Goal: Information Seeking & Learning: Check status

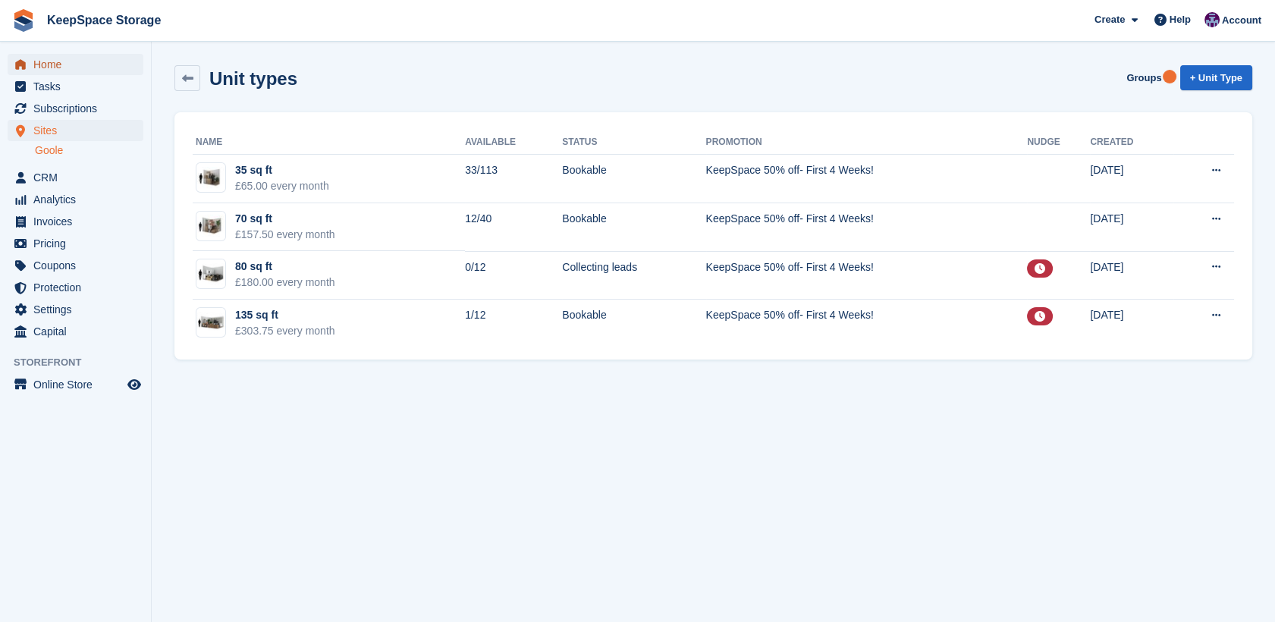
click at [58, 68] on span "Home" at bounding box center [78, 64] width 91 height 21
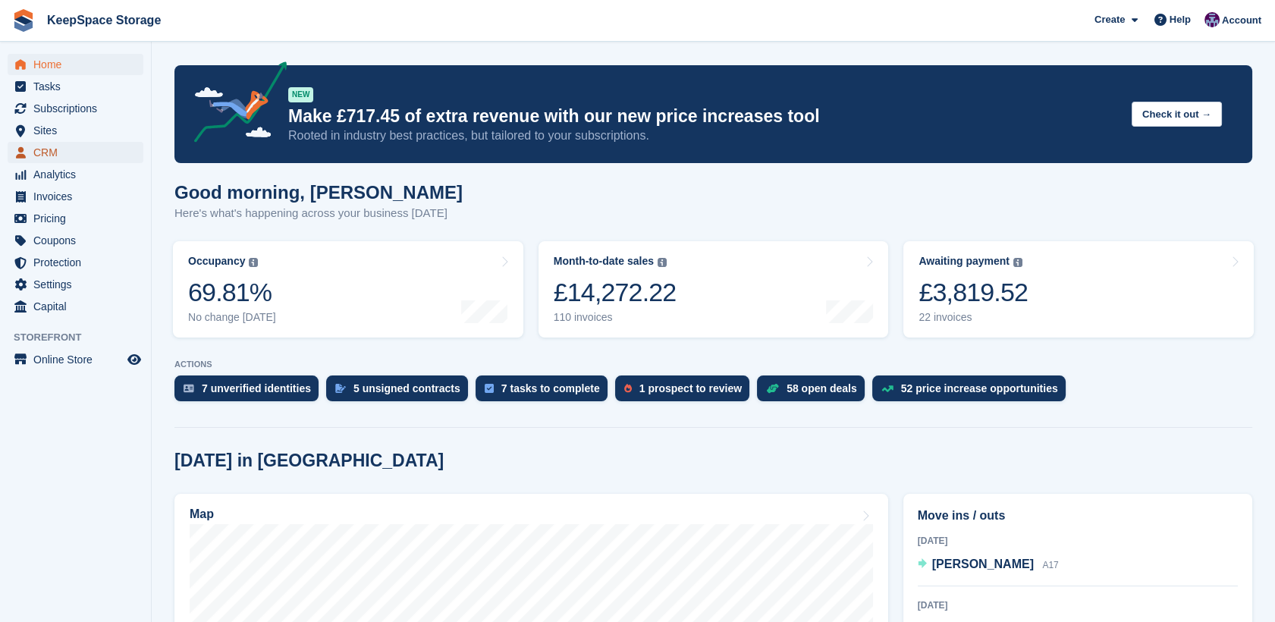
click at [52, 150] on span "CRM" at bounding box center [78, 152] width 91 height 21
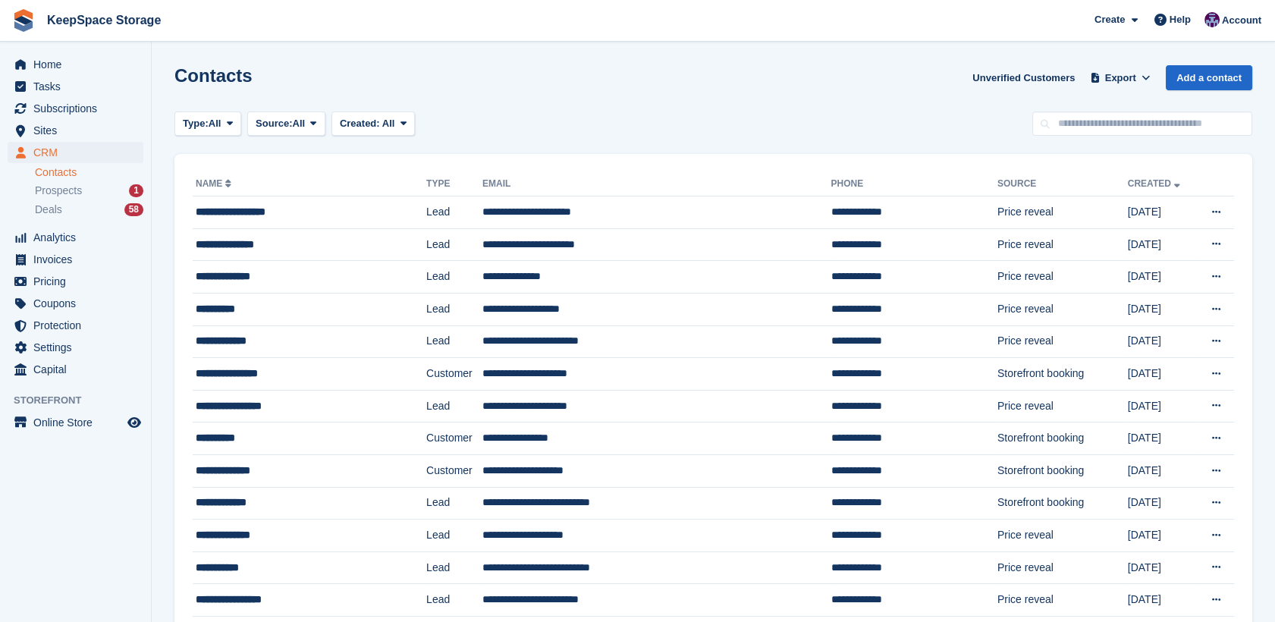
click at [64, 187] on span "Prospects" at bounding box center [58, 191] width 47 height 14
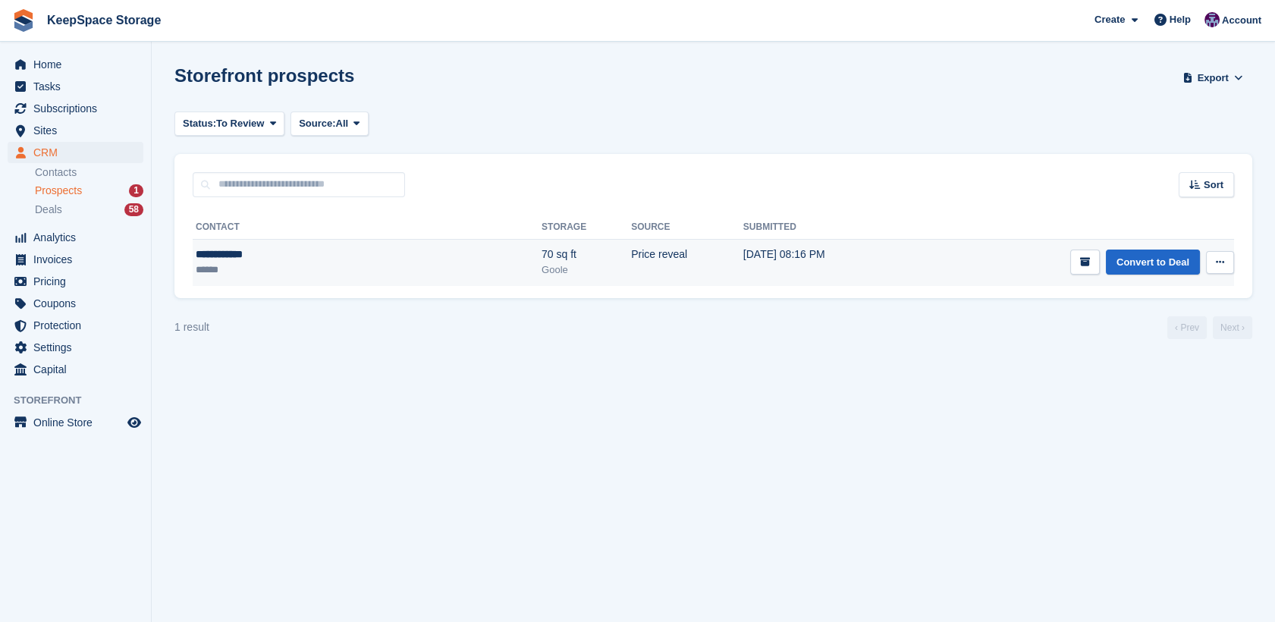
click at [631, 273] on td "Price reveal" at bounding box center [687, 262] width 112 height 47
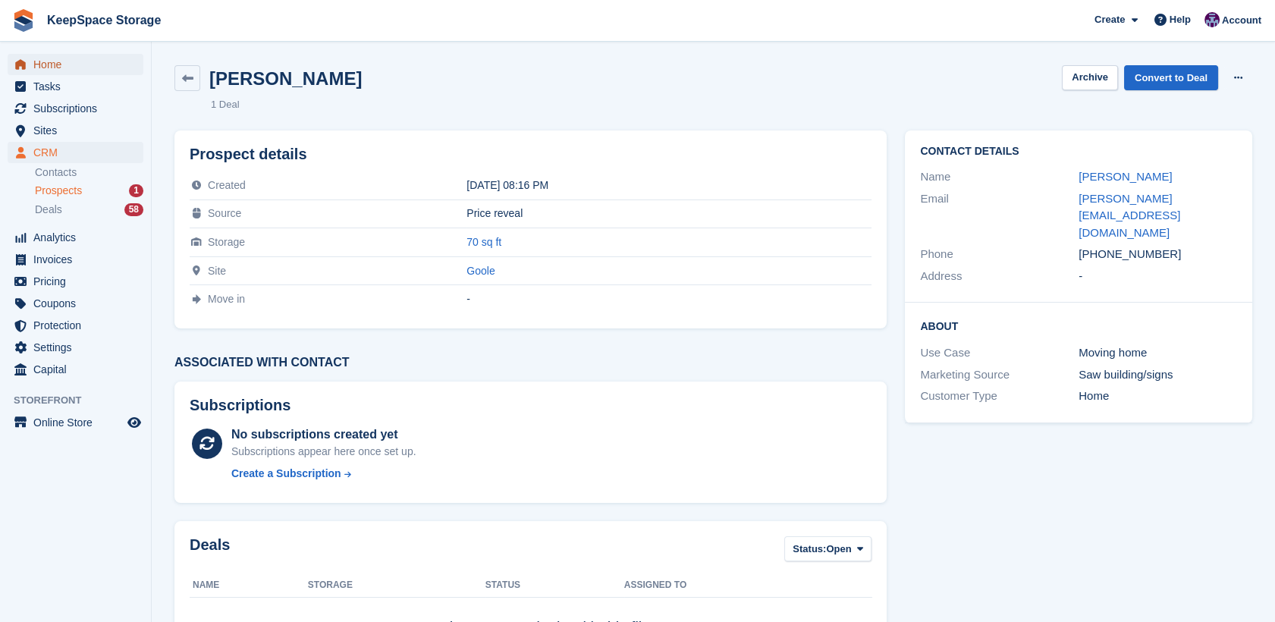
click at [79, 70] on span "Home" at bounding box center [78, 64] width 91 height 21
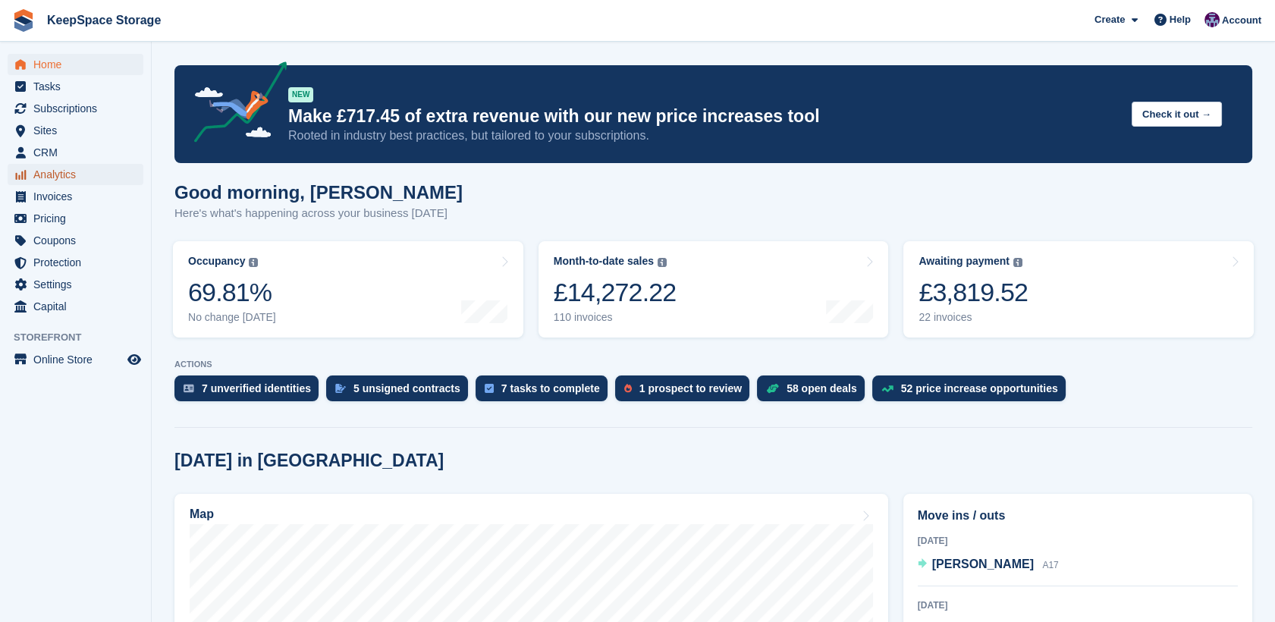
click at [42, 170] on span "Analytics" at bounding box center [78, 174] width 91 height 21
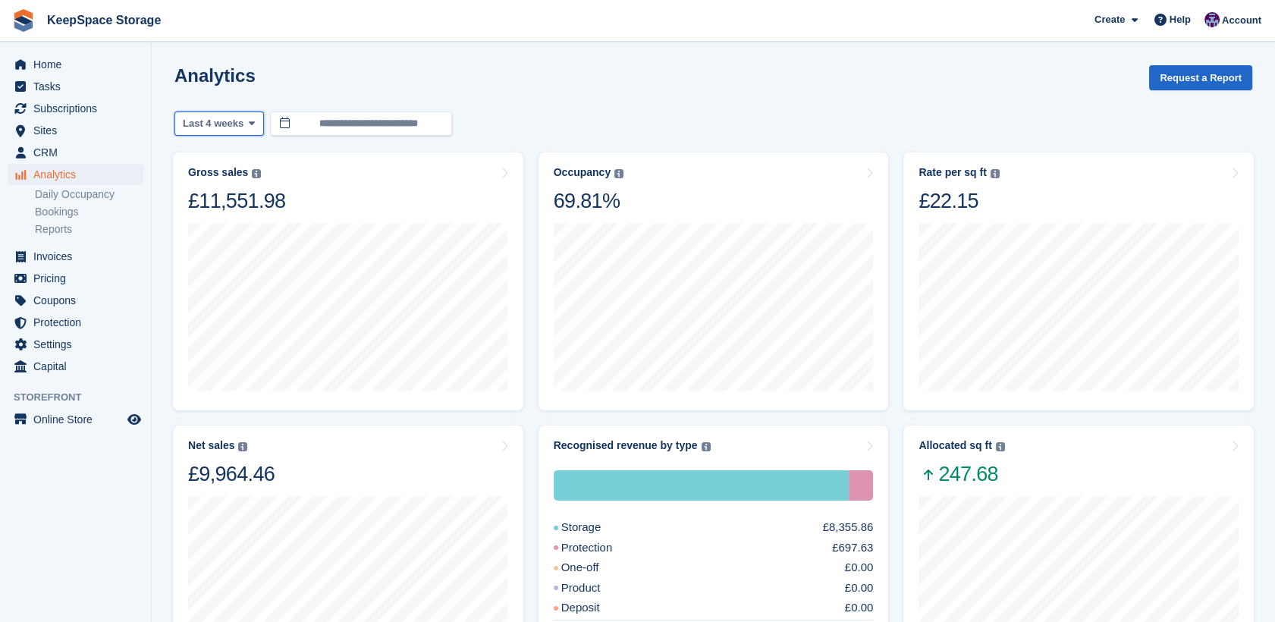
click at [234, 120] on span "Last 4 weeks" at bounding box center [213, 123] width 61 height 15
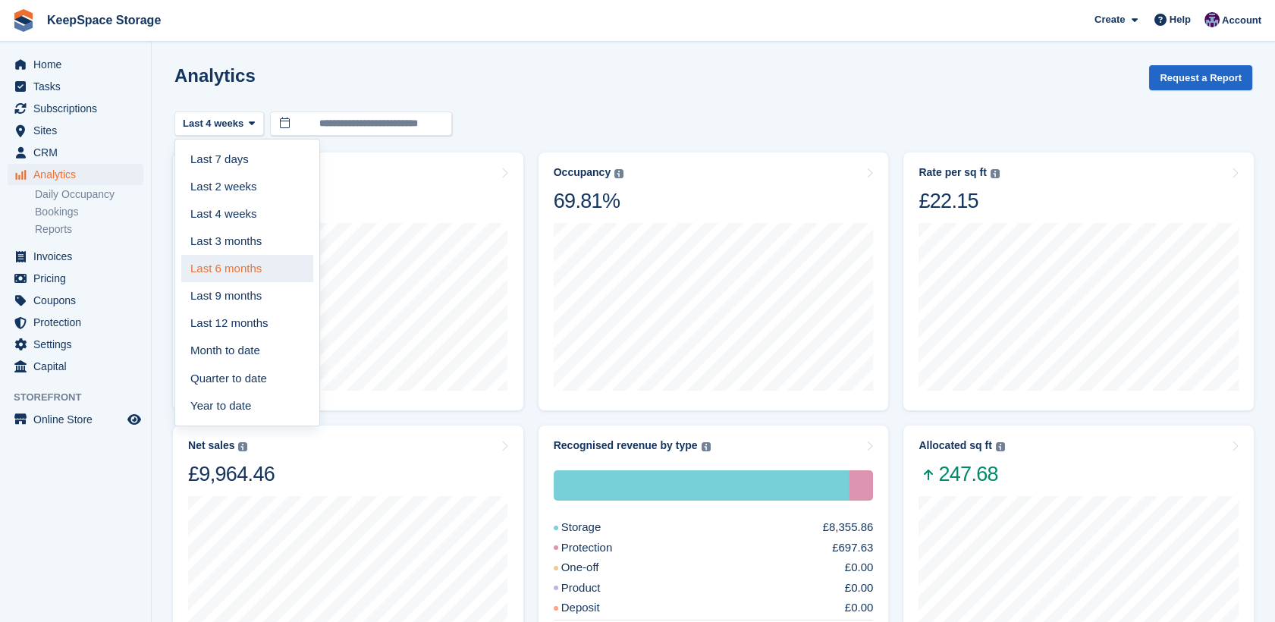
click at [228, 268] on link "Last 6 months" at bounding box center [247, 268] width 132 height 27
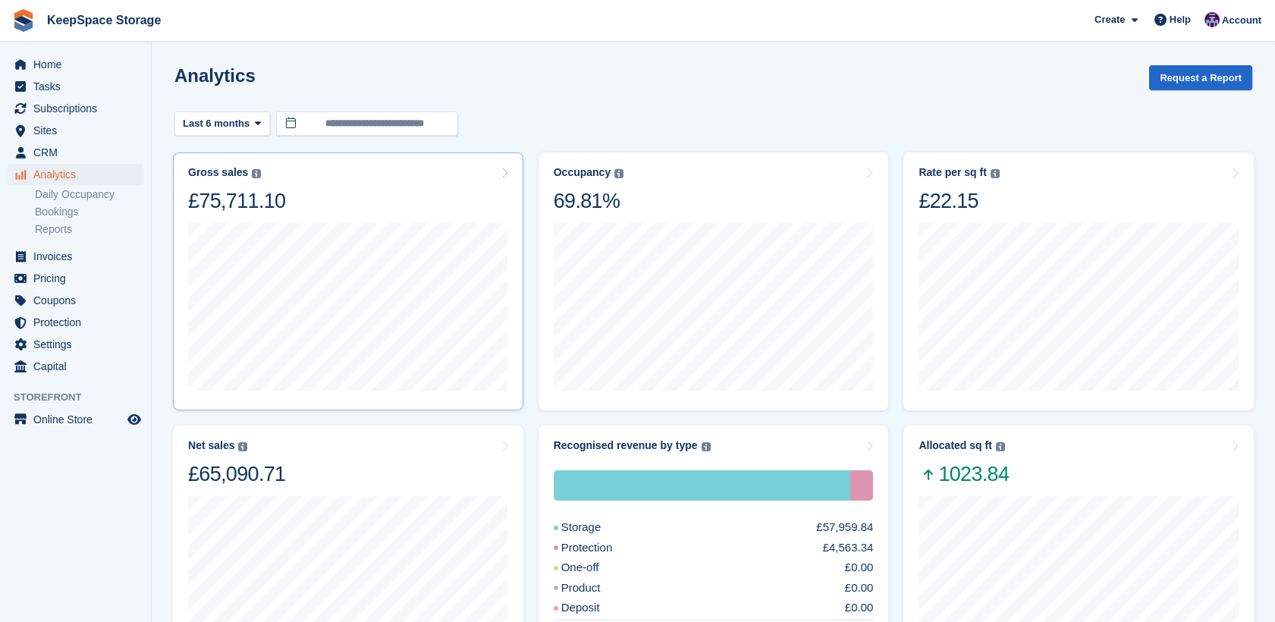
click at [436, 201] on div "Gross sales The sum of all finalised invoices, after discount and including tax…" at bounding box center [348, 190] width 320 height 48
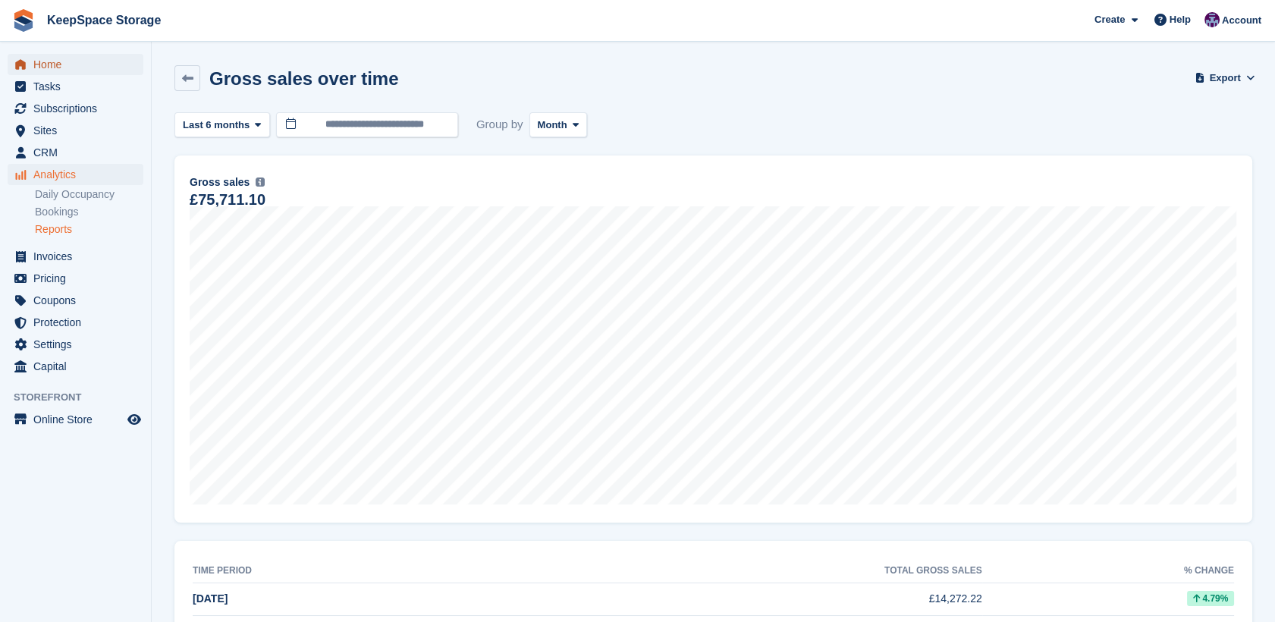
click at [20, 67] on icon "menu" at bounding box center [20, 64] width 11 height 11
